Goal: Task Accomplishment & Management: Manage account settings

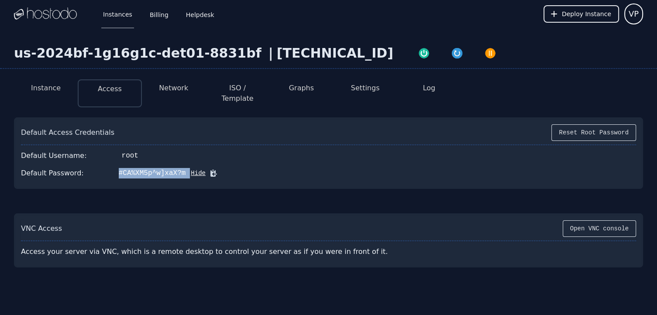
click at [47, 86] on button "Instance" at bounding box center [46, 88] width 30 height 10
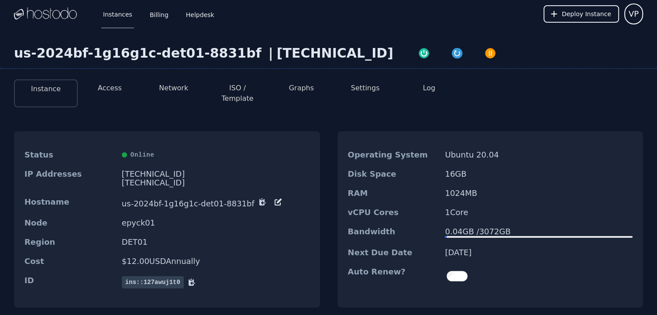
scroll to position [44, 0]
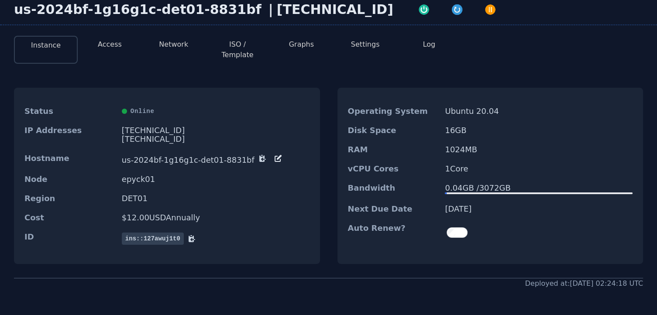
click at [172, 44] on button "Network" at bounding box center [173, 44] width 29 height 10
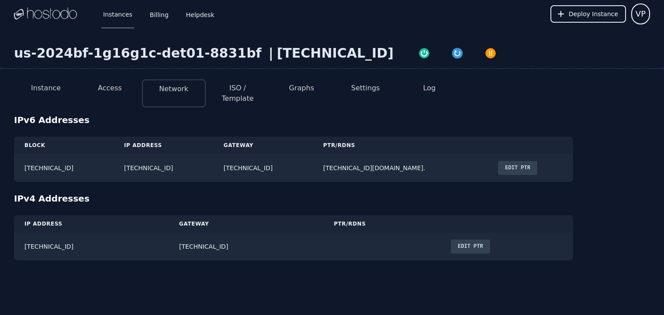
click at [241, 91] on button "ISO / Template" at bounding box center [238, 93] width 50 height 21
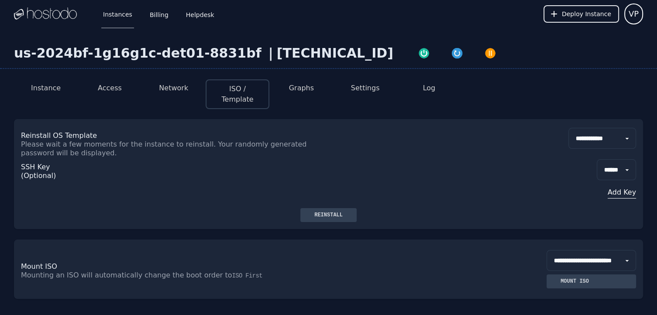
click at [323, 212] on div "Reinstall" at bounding box center [328, 215] width 42 height 7
click at [103, 89] on button "Access" at bounding box center [110, 88] width 24 height 10
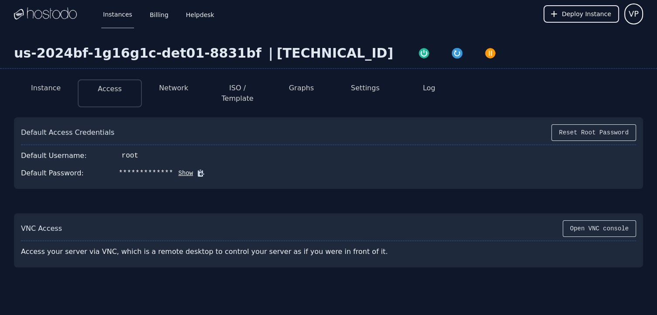
click at [176, 169] on button "Show" at bounding box center [183, 173] width 20 height 9
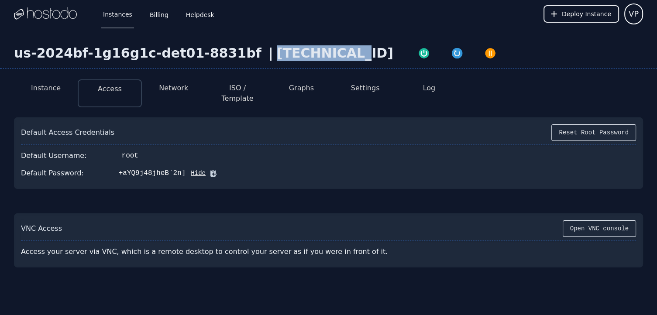
drag, startPoint x: 238, startPoint y: 52, endPoint x: 306, endPoint y: 51, distance: 68.1
click at [306, 51] on div "[TECHNICAL_ID]" at bounding box center [335, 53] width 117 height 16
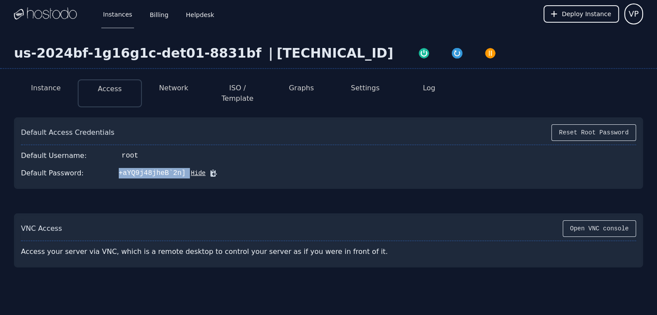
drag, startPoint x: 111, startPoint y: 162, endPoint x: 172, endPoint y: 164, distance: 61.2
click at [172, 165] on div "Default Password: +aYQ9j48jheB`2n] Hide" at bounding box center [328, 173] width 615 height 17
copy div "+aYQ9j48jheB`2n]"
